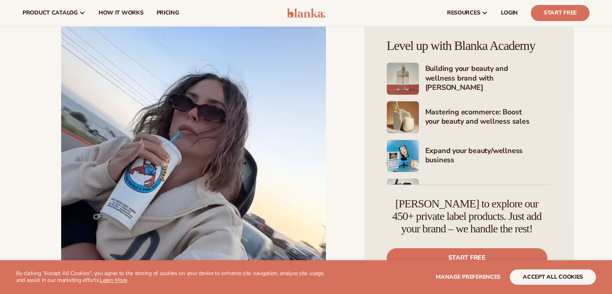
scroll to position [778, 0]
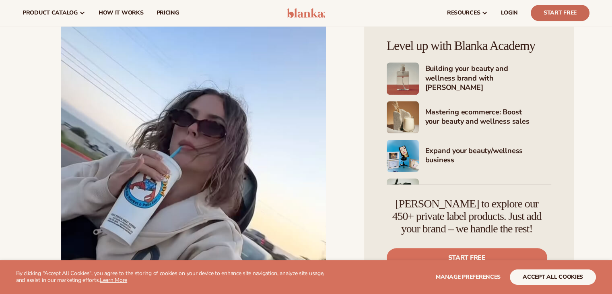
click at [561, 8] on link "Start Free" at bounding box center [559, 13] width 59 height 16
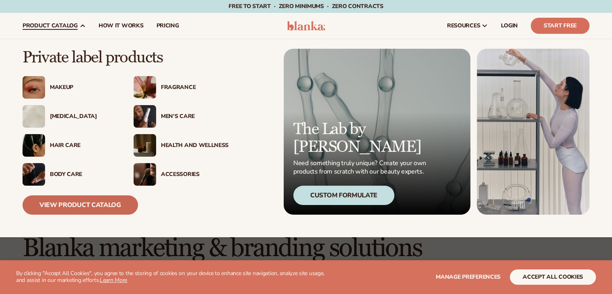
click at [90, 208] on link "View Product Catalog" at bounding box center [80, 204] width 115 height 19
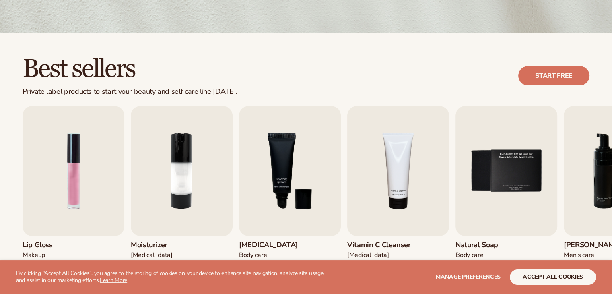
scroll to position [185, 0]
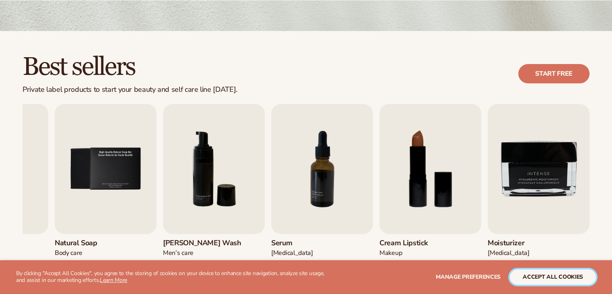
click at [560, 278] on button "accept all cookies" at bounding box center [552, 276] width 86 height 15
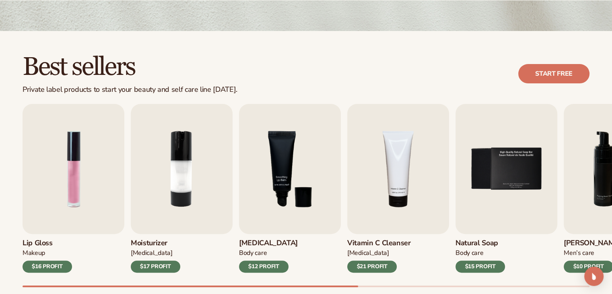
click at [52, 266] on div "$16 PROFIT" at bounding box center [47, 266] width 49 height 12
click at [66, 219] on img "1 / 9" at bounding box center [74, 169] width 102 height 130
click at [108, 177] on img "1 / 9" at bounding box center [74, 169] width 102 height 130
click at [186, 168] on img "2 / 9" at bounding box center [182, 169] width 102 height 130
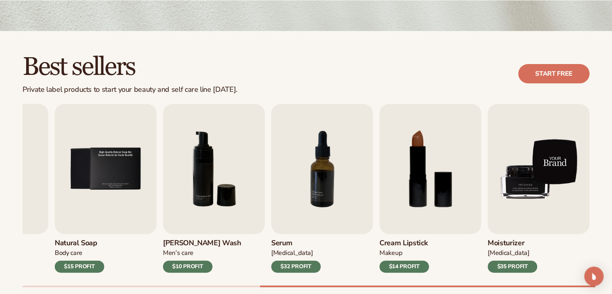
click at [522, 167] on img "9 / 9" at bounding box center [538, 169] width 102 height 130
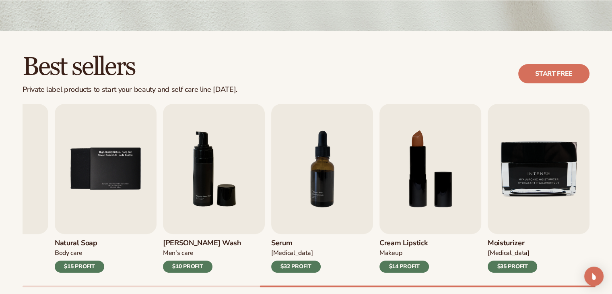
click at [481, 175] on div "Lip Gloss Makeup $16 PROFIT Moisturizer [MEDICAL_DATA] $17 PROFIT [MEDICAL_DATA…" at bounding box center [317, 195] width 589 height 183
click at [443, 185] on img "8 / 9" at bounding box center [430, 169] width 102 height 130
click at [567, 66] on link "Start free" at bounding box center [553, 73] width 71 height 19
